Goal: Transaction & Acquisition: Purchase product/service

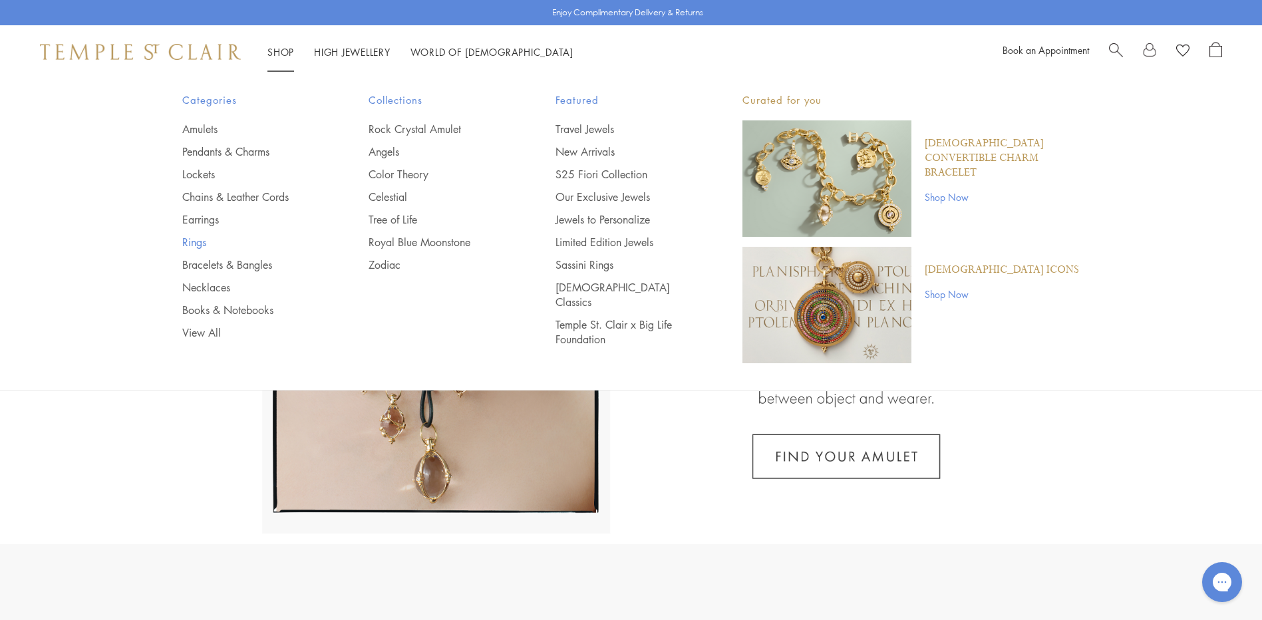
click at [200, 243] on link "Rings" at bounding box center [249, 242] width 134 height 15
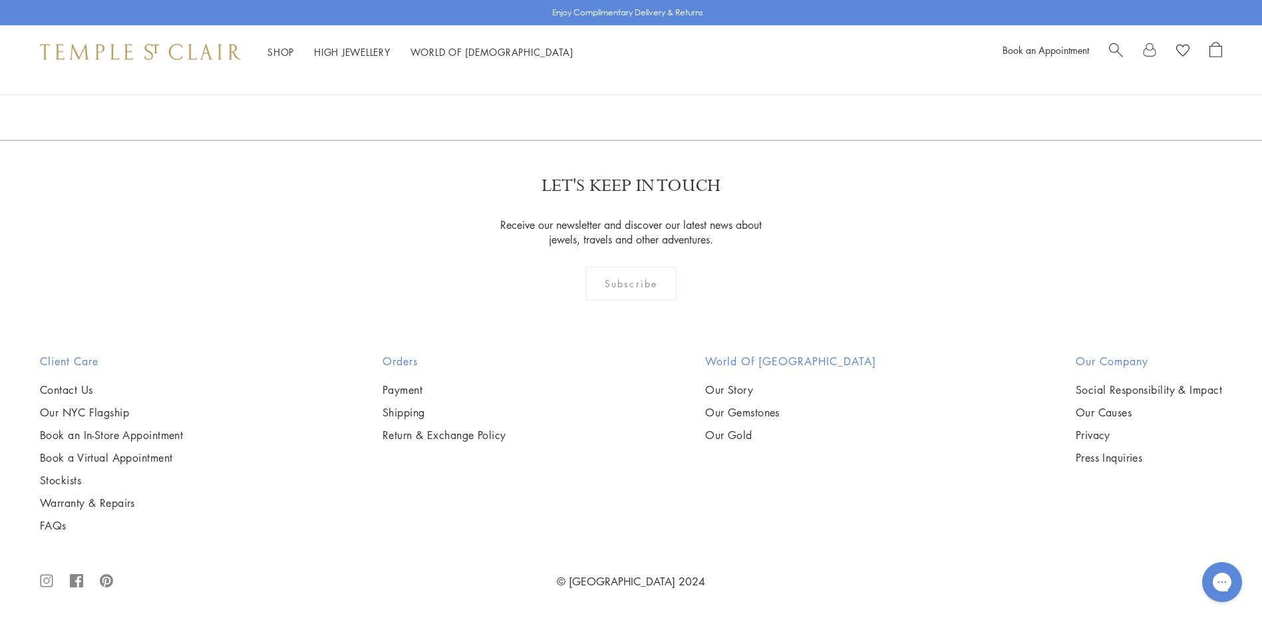
scroll to position [5853, 0]
click at [0, 0] on img at bounding box center [0, 0] width 0 height 0
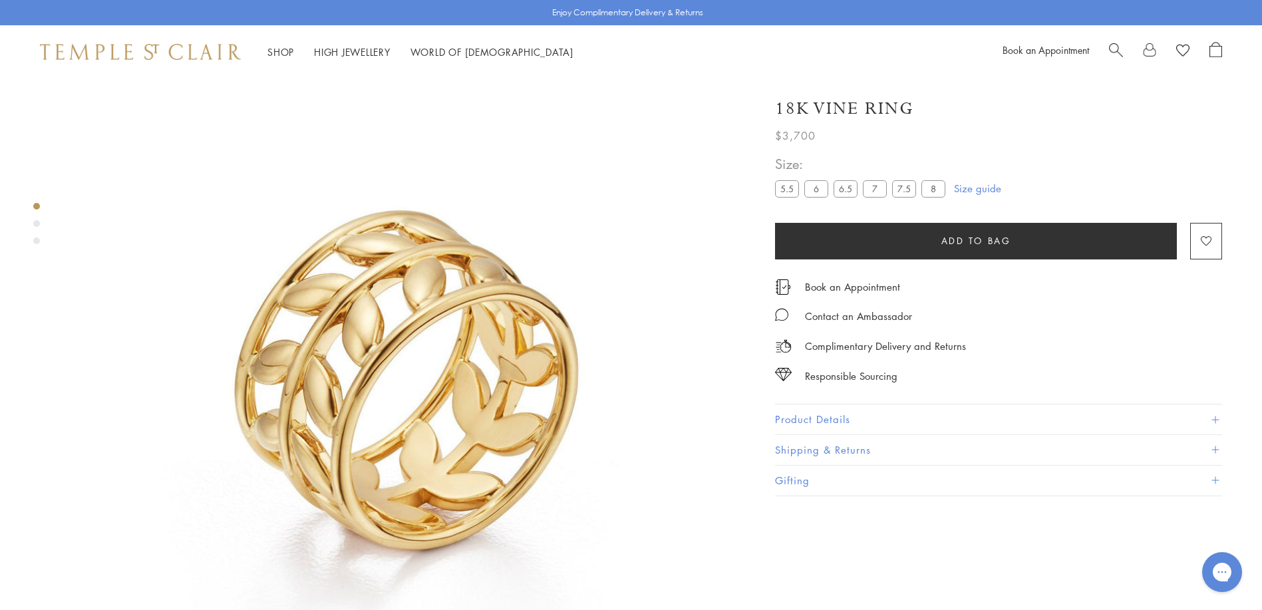
click at [931, 190] on label "8" at bounding box center [933, 188] width 24 height 17
